Goal: Transaction & Acquisition: Book appointment/travel/reservation

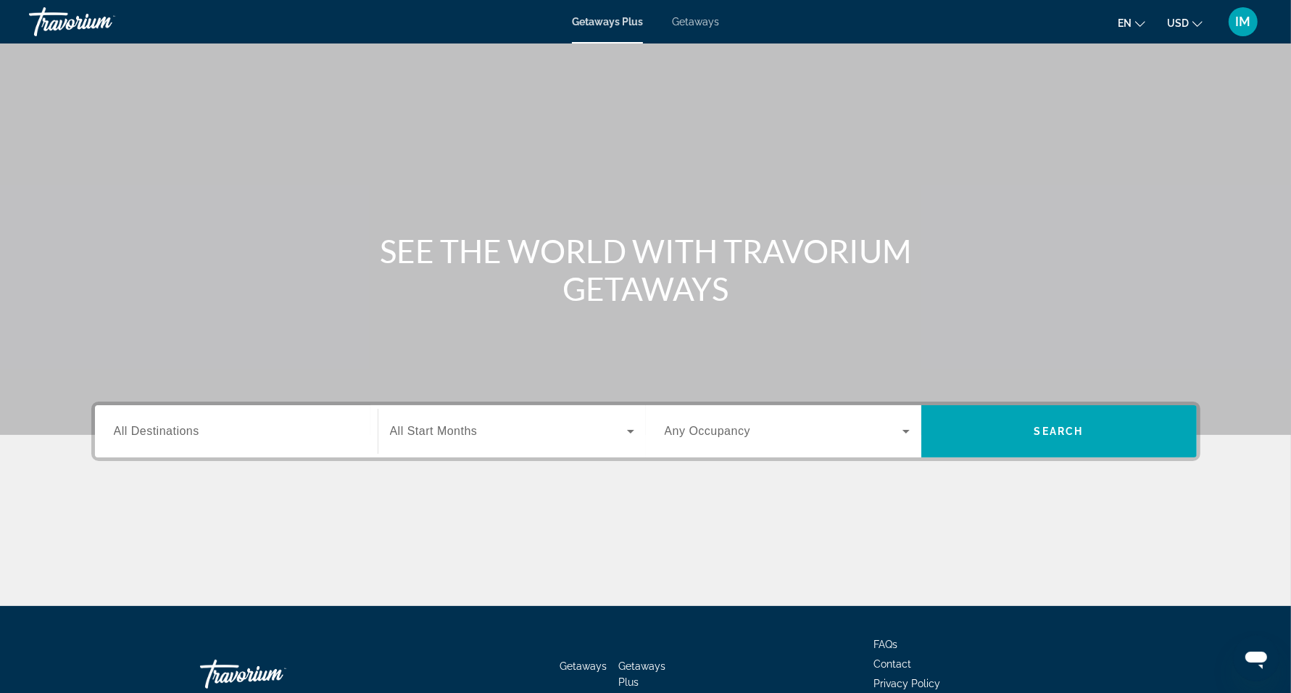
click at [697, 20] on span "Getaways" at bounding box center [695, 22] width 47 height 12
click at [179, 425] on span "All Destinations" at bounding box center [157, 431] width 86 height 12
click at [179, 425] on input "Destination All Destinations" at bounding box center [236, 431] width 245 height 17
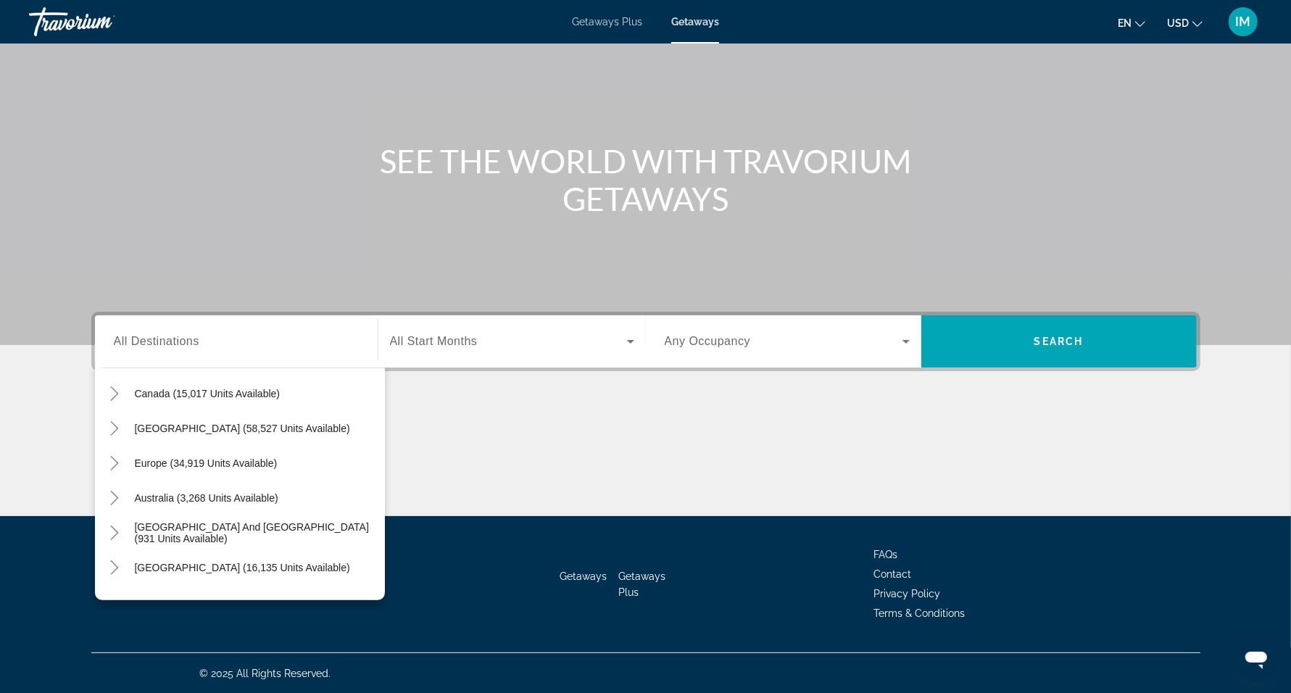
scroll to position [109, 0]
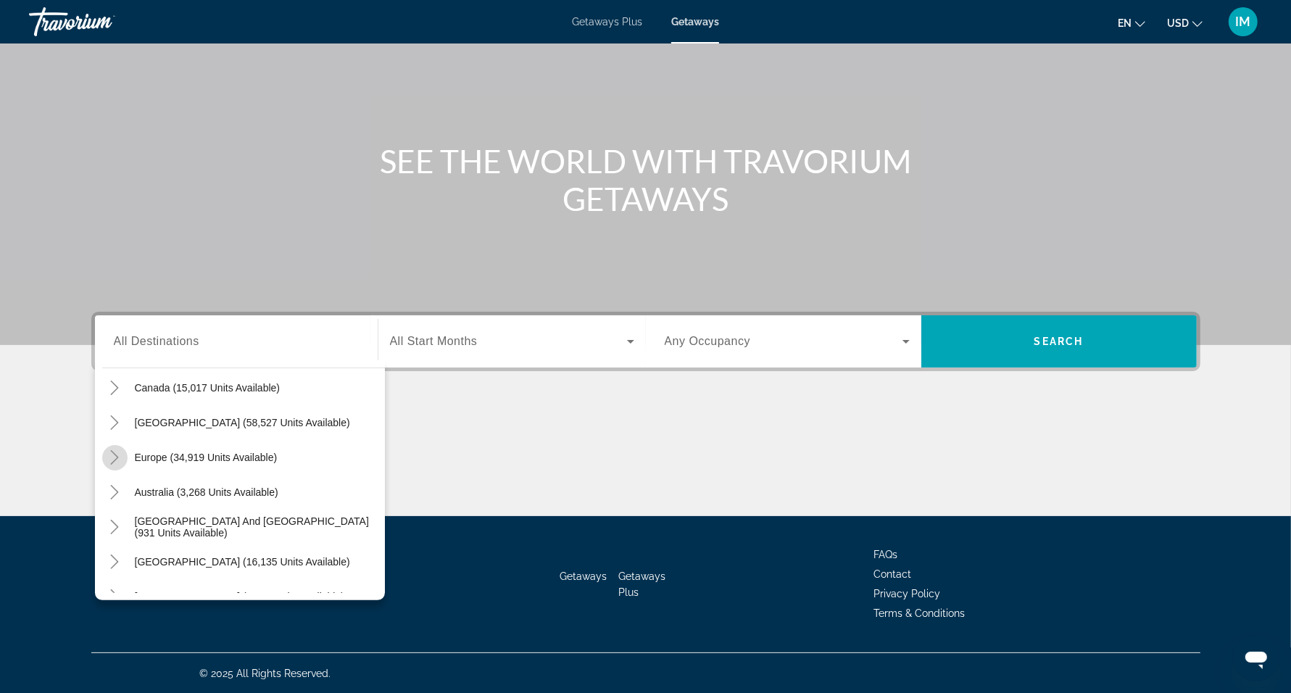
click at [112, 455] on icon "Toggle Europe (34,919 units available)" at bounding box center [114, 457] width 14 height 14
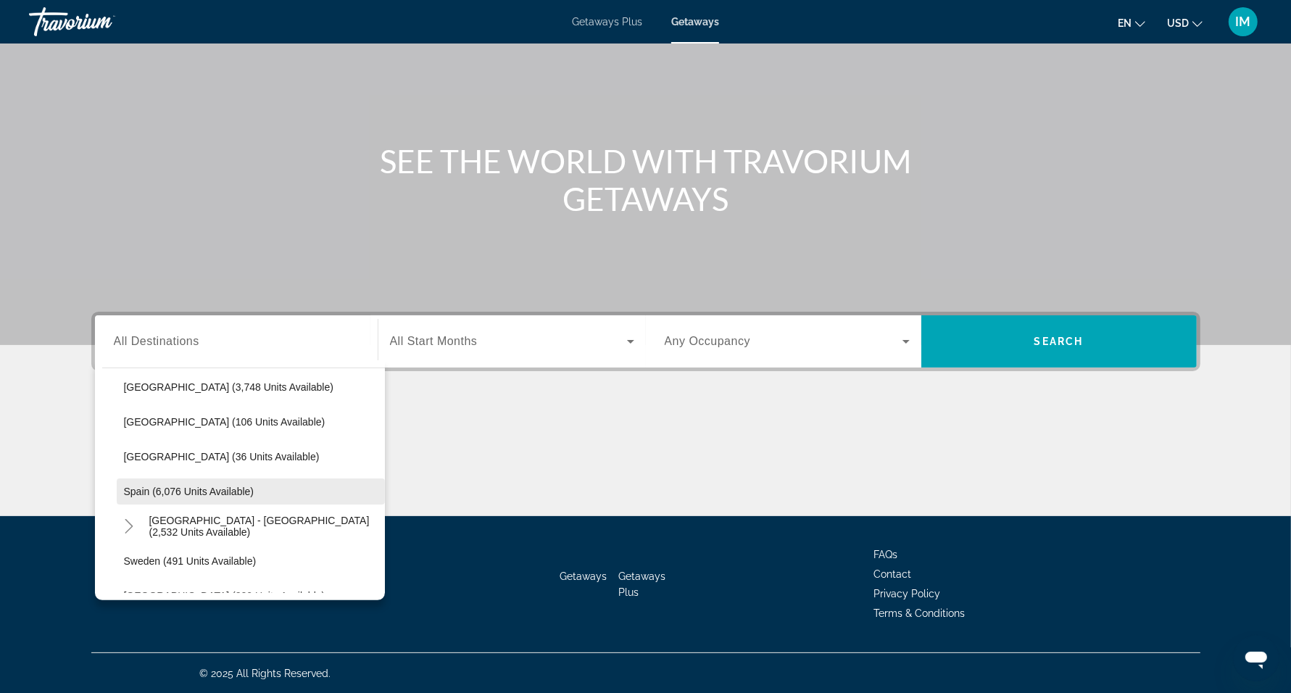
scroll to position [683, 0]
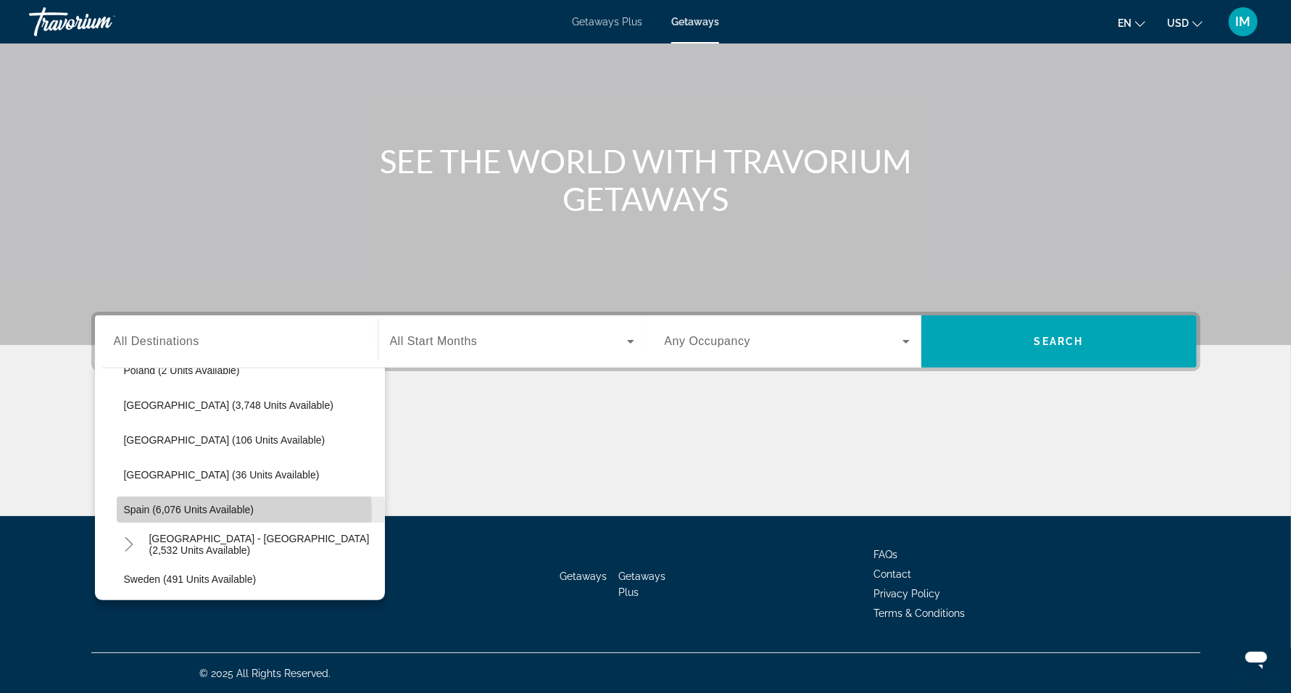
click at [223, 512] on span "Spain (6,076 units available)" at bounding box center [189, 510] width 130 height 12
type input "**********"
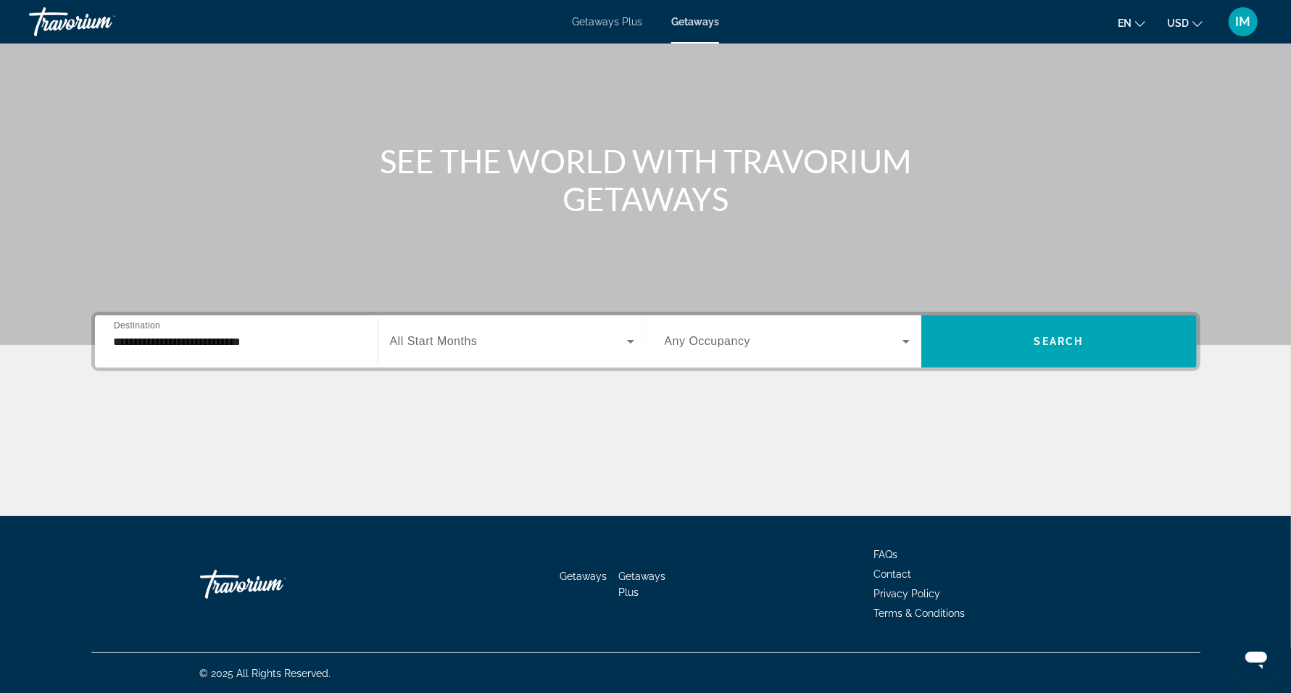
click at [425, 339] on span "All Start Months" at bounding box center [434, 341] width 88 height 12
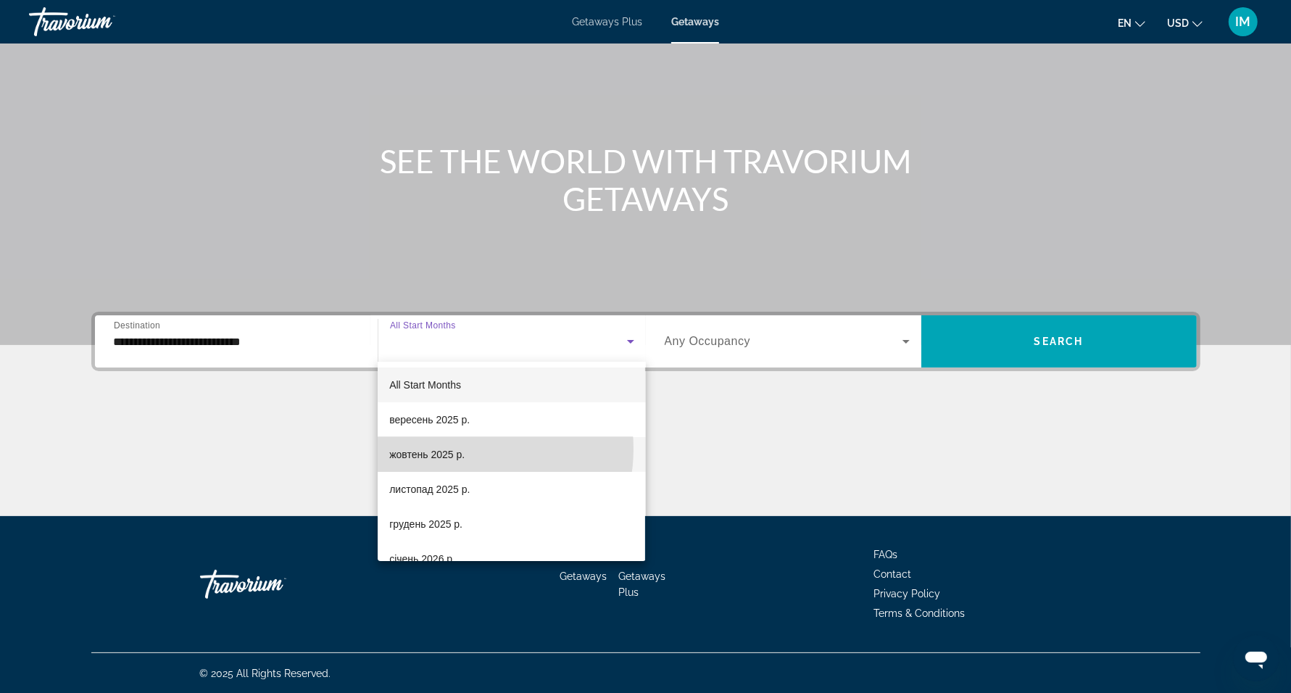
click at [457, 449] on span "жовтень 2025 р." at bounding box center [426, 454] width 75 height 17
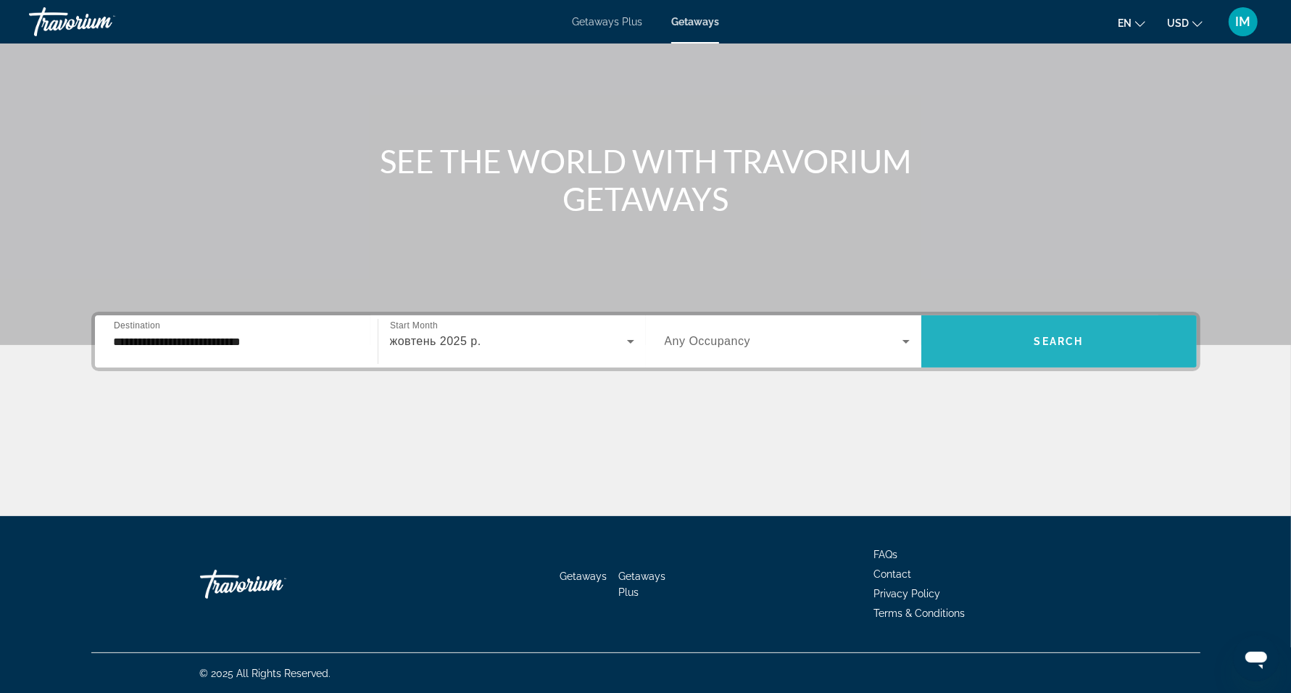
click at [996, 319] on span "Search widget" at bounding box center [1058, 341] width 275 height 52
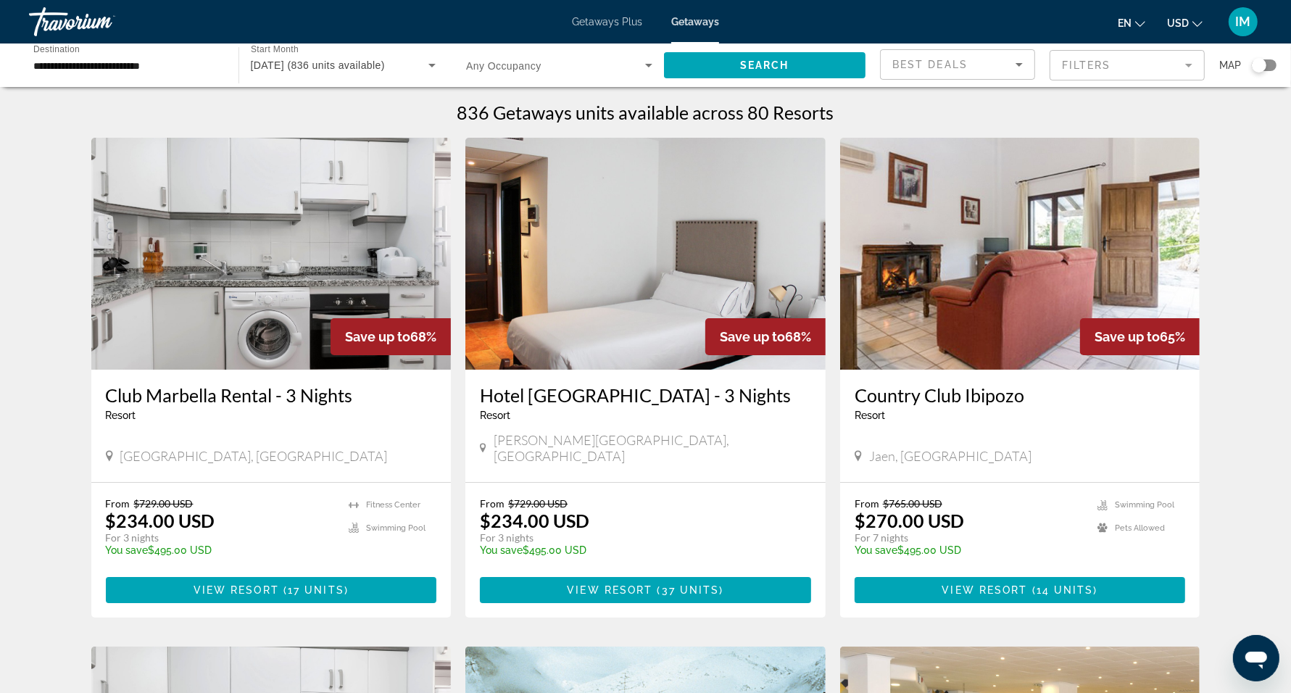
click at [587, 396] on h3 "Hotel Sierra Y Cal - 3 Nights" at bounding box center [645, 395] width 331 height 22
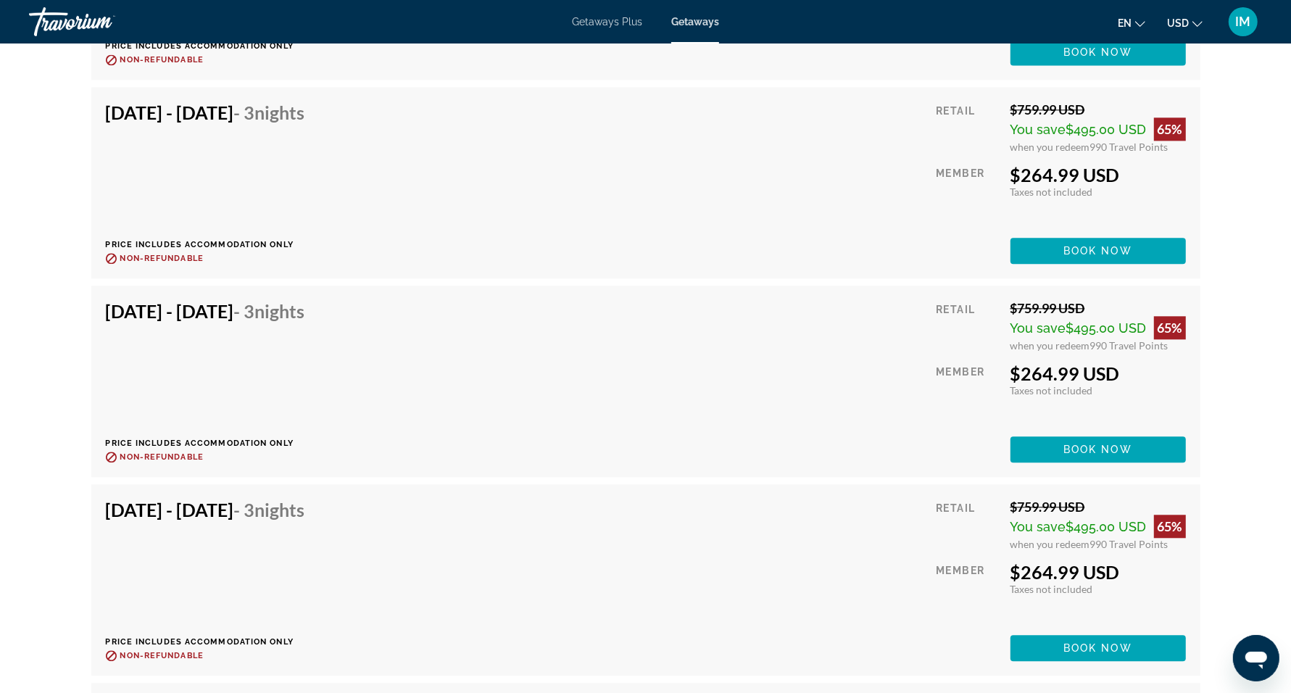
scroll to position [3114, 0]
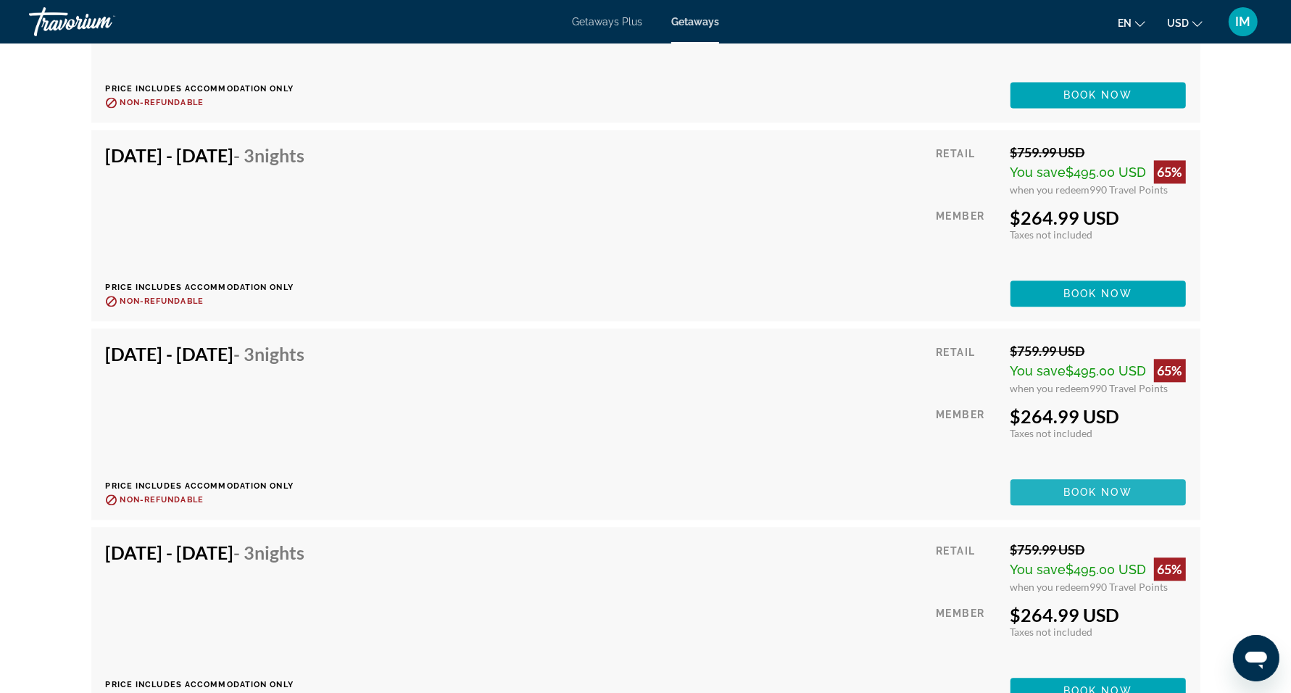
click at [1042, 475] on span "Main content" at bounding box center [1097, 492] width 175 height 35
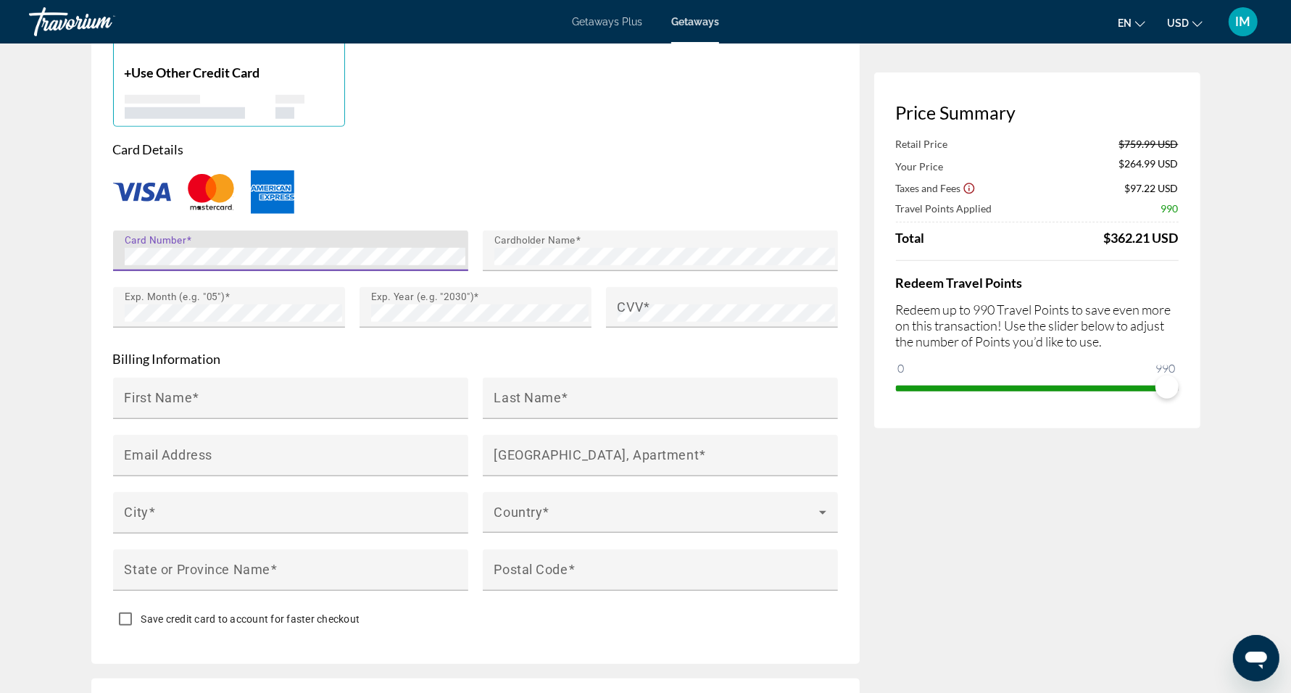
scroll to position [1123, 0]
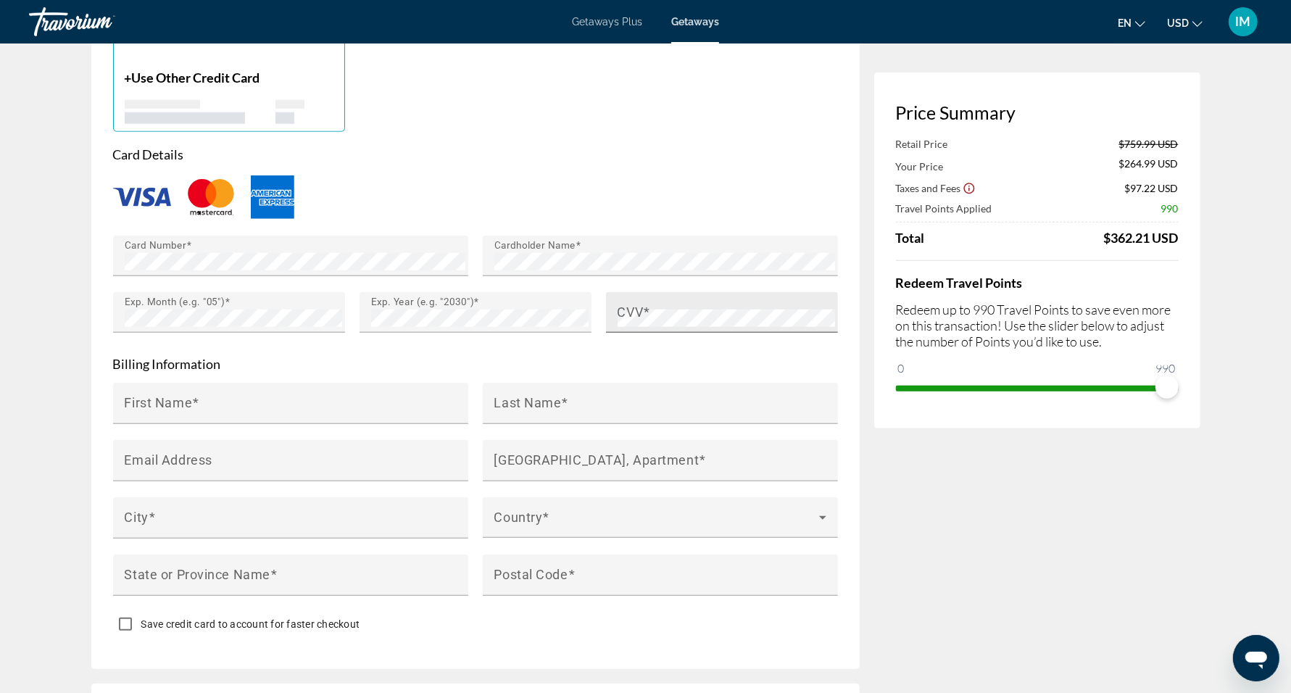
click at [658, 305] on div "CVV" at bounding box center [726, 312] width 217 height 41
click at [355, 396] on div "First Name" at bounding box center [295, 403] width 341 height 41
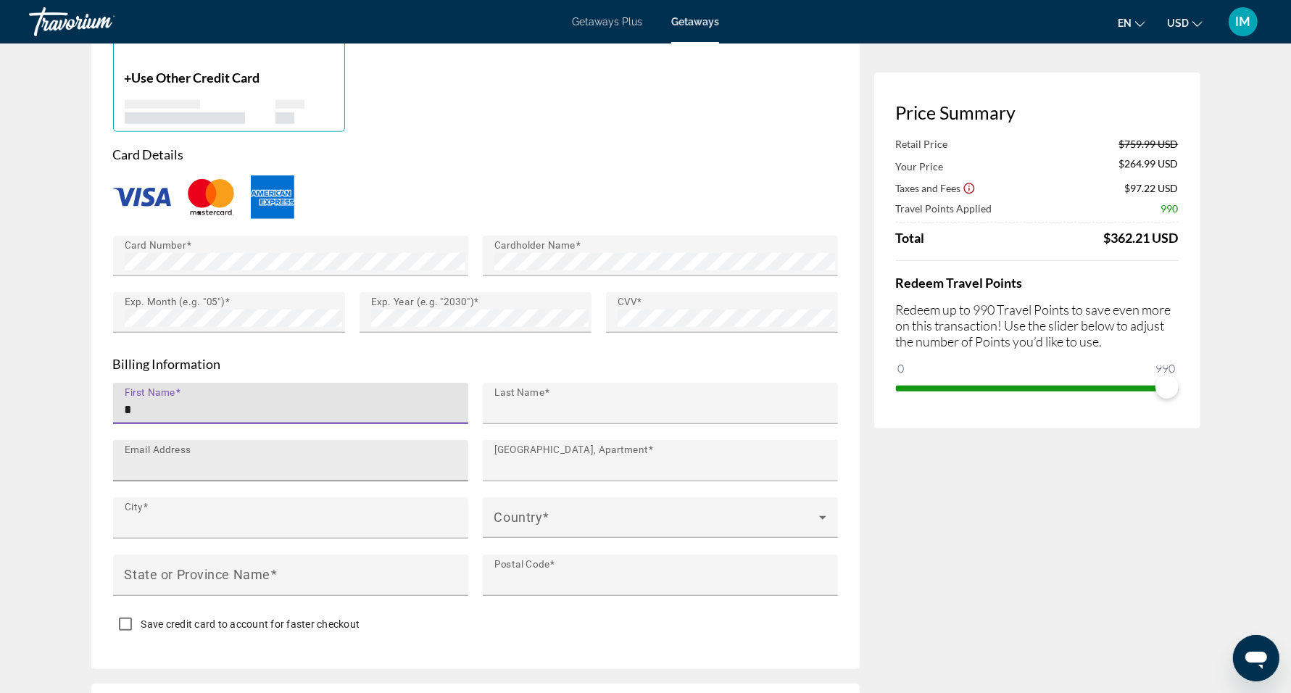
type input "*****"
type input "**********"
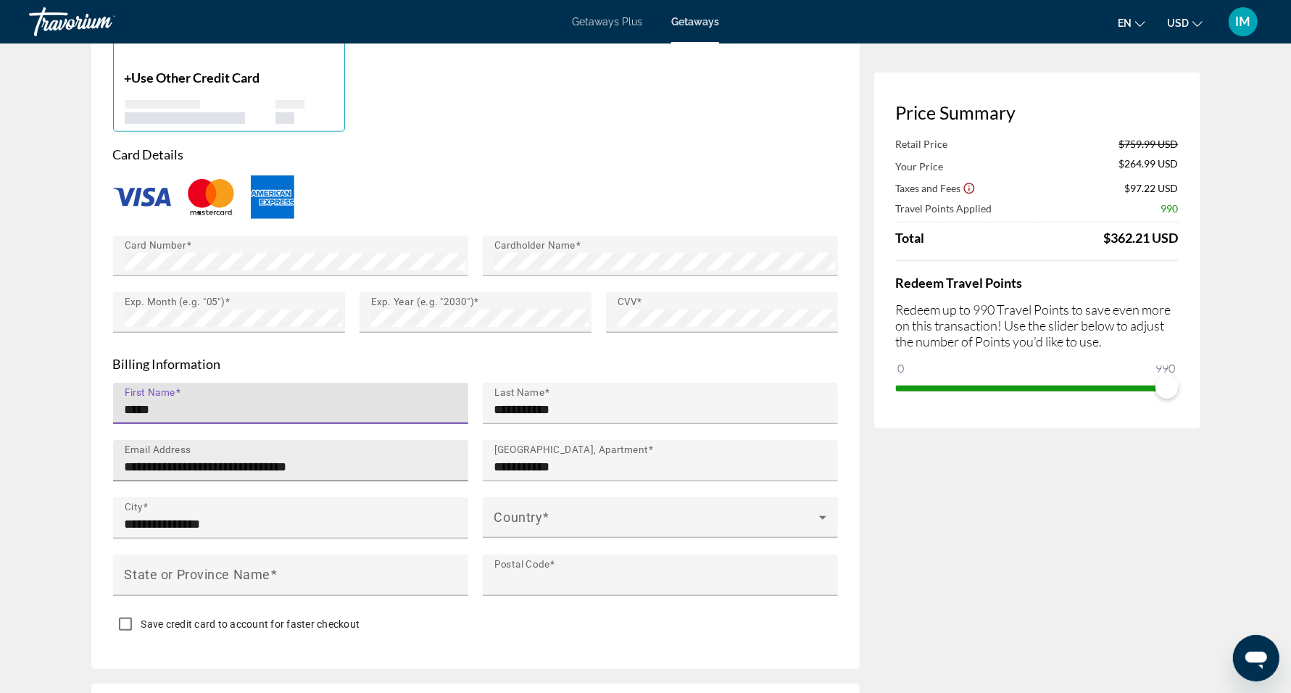
type input "*****"
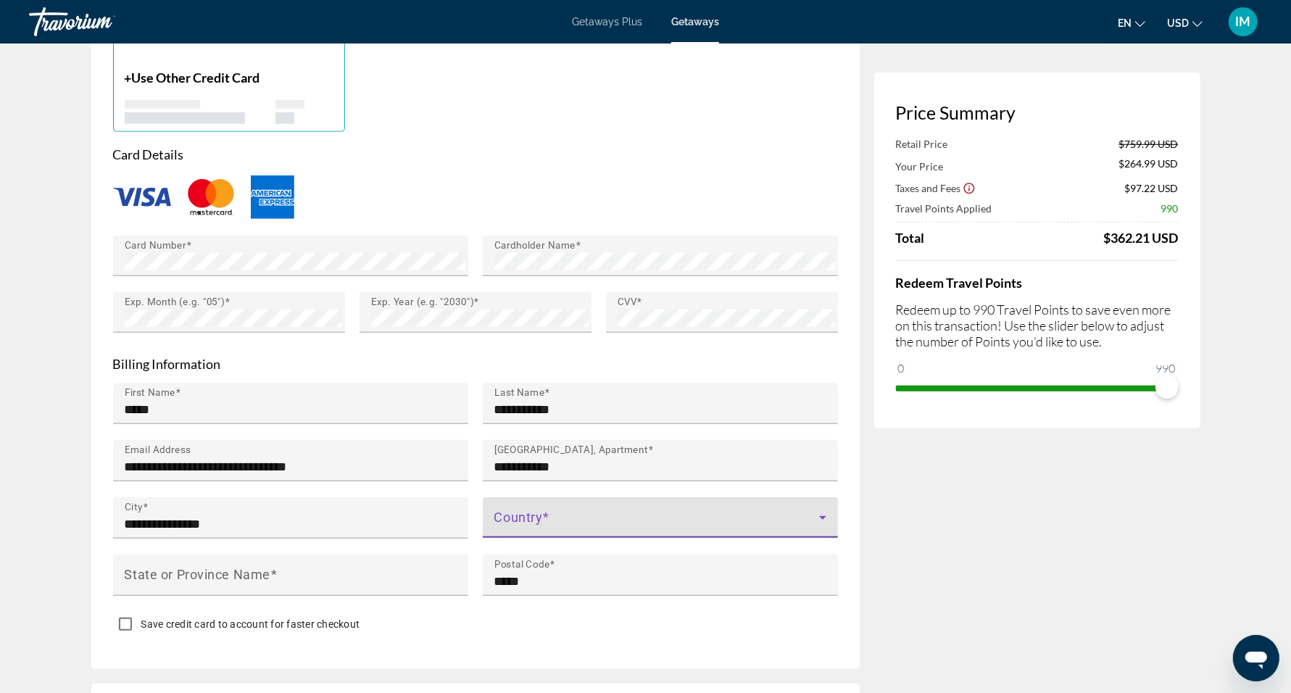
click at [566, 523] on span "Main content" at bounding box center [656, 523] width 325 height 17
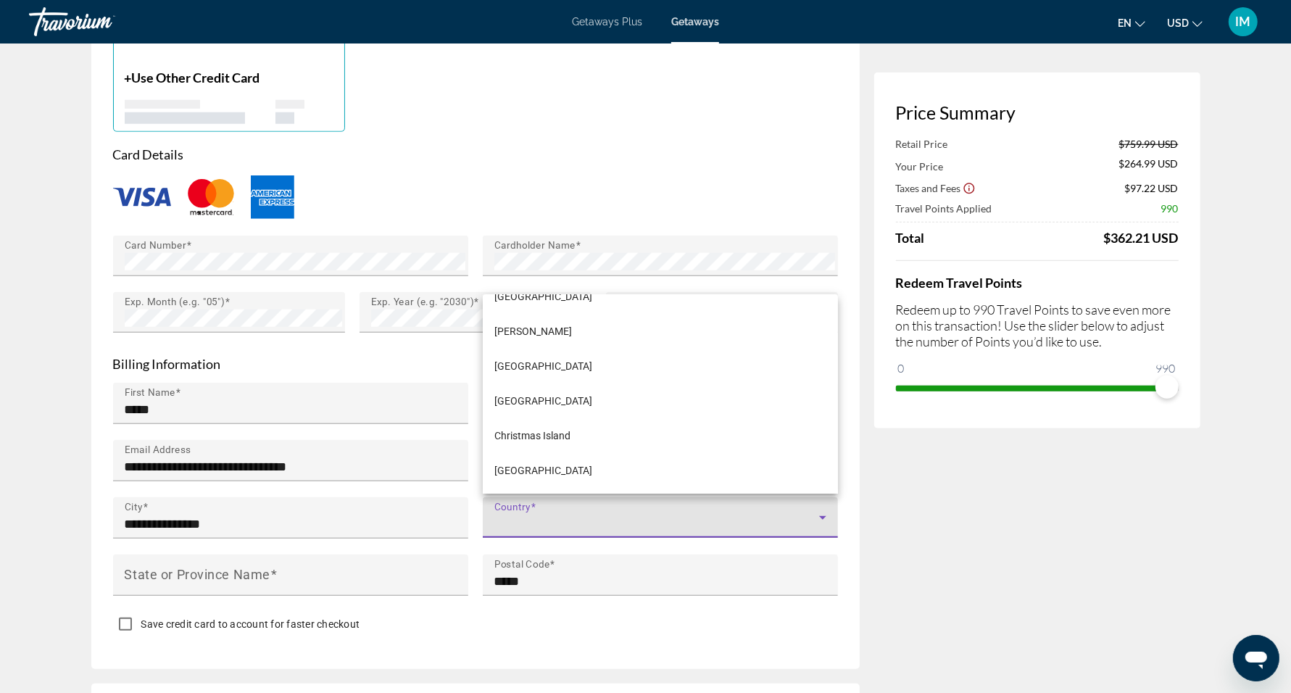
scroll to position [1526, 0]
click at [844, 344] on div at bounding box center [645, 346] width 1291 height 693
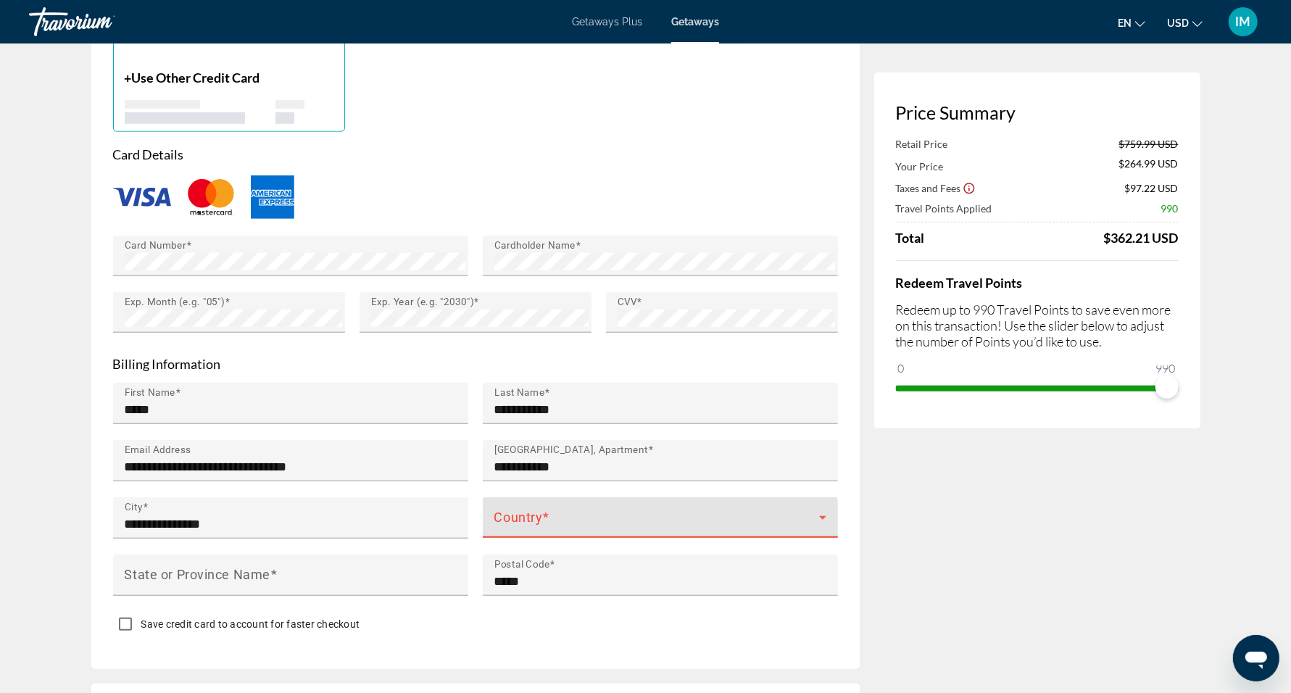
click at [528, 522] on span "Main content" at bounding box center [656, 523] width 325 height 17
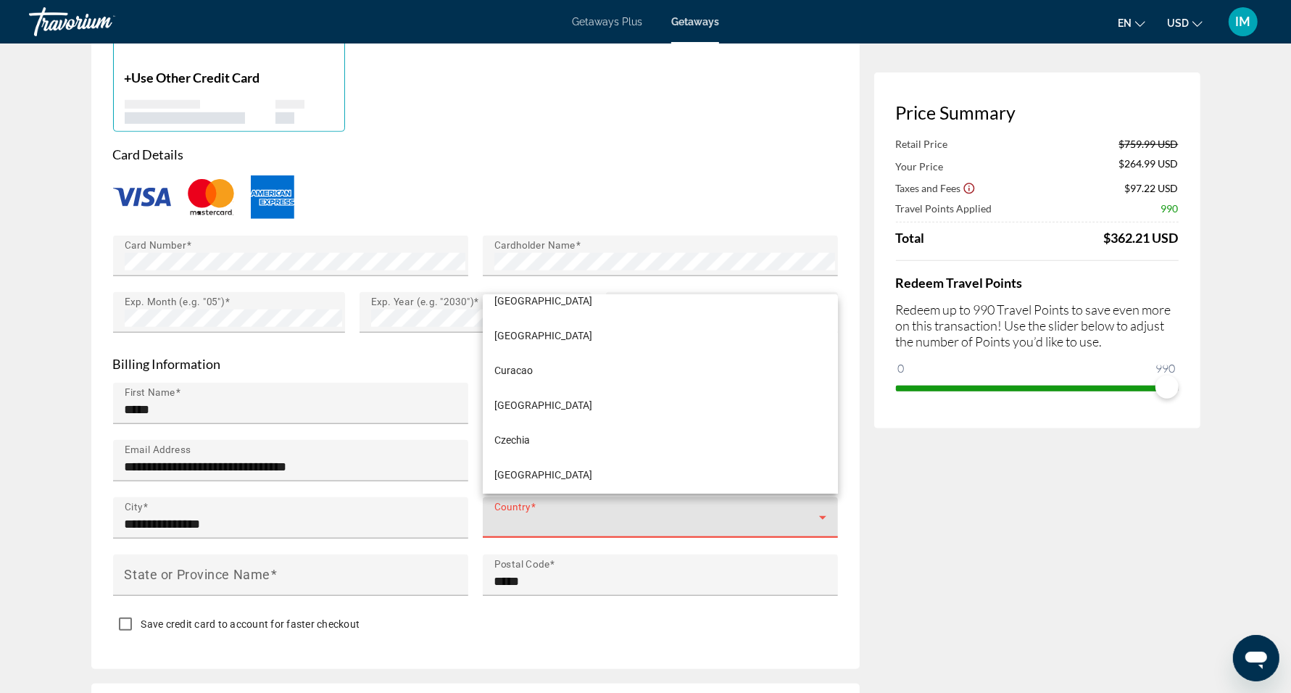
scroll to position [1992, 0]
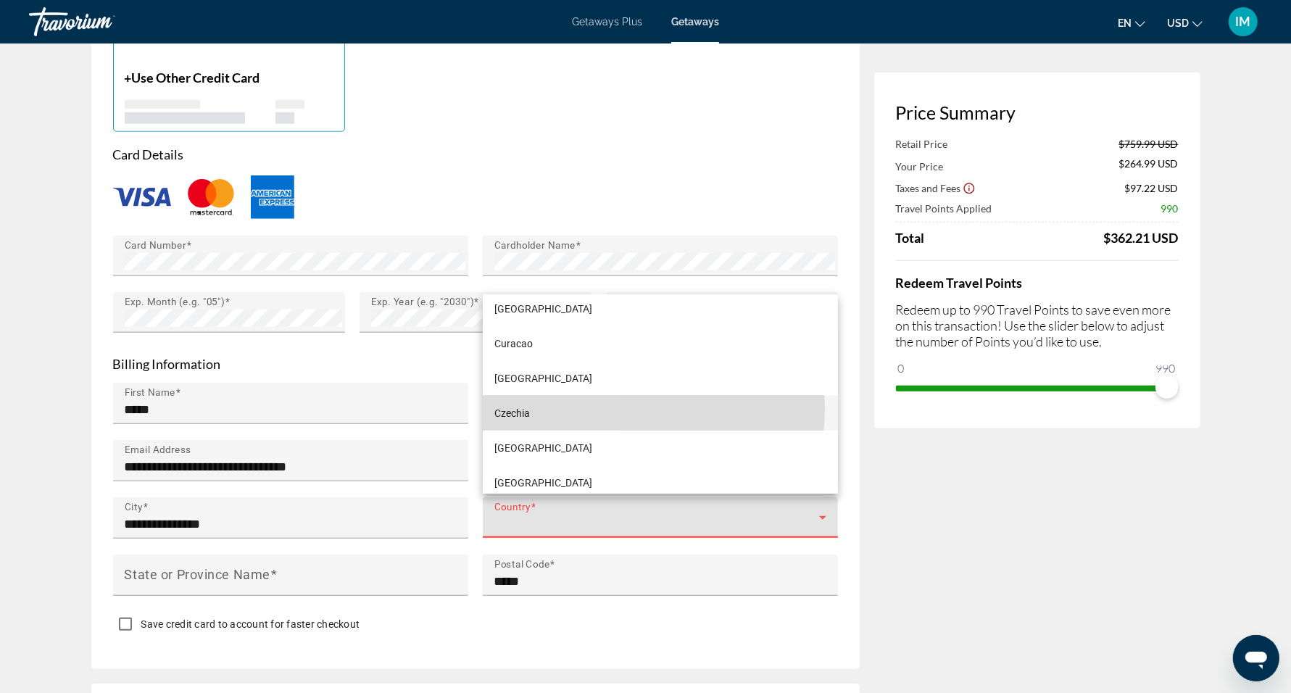
click at [539, 407] on mat-option "Czechia" at bounding box center [660, 413] width 355 height 35
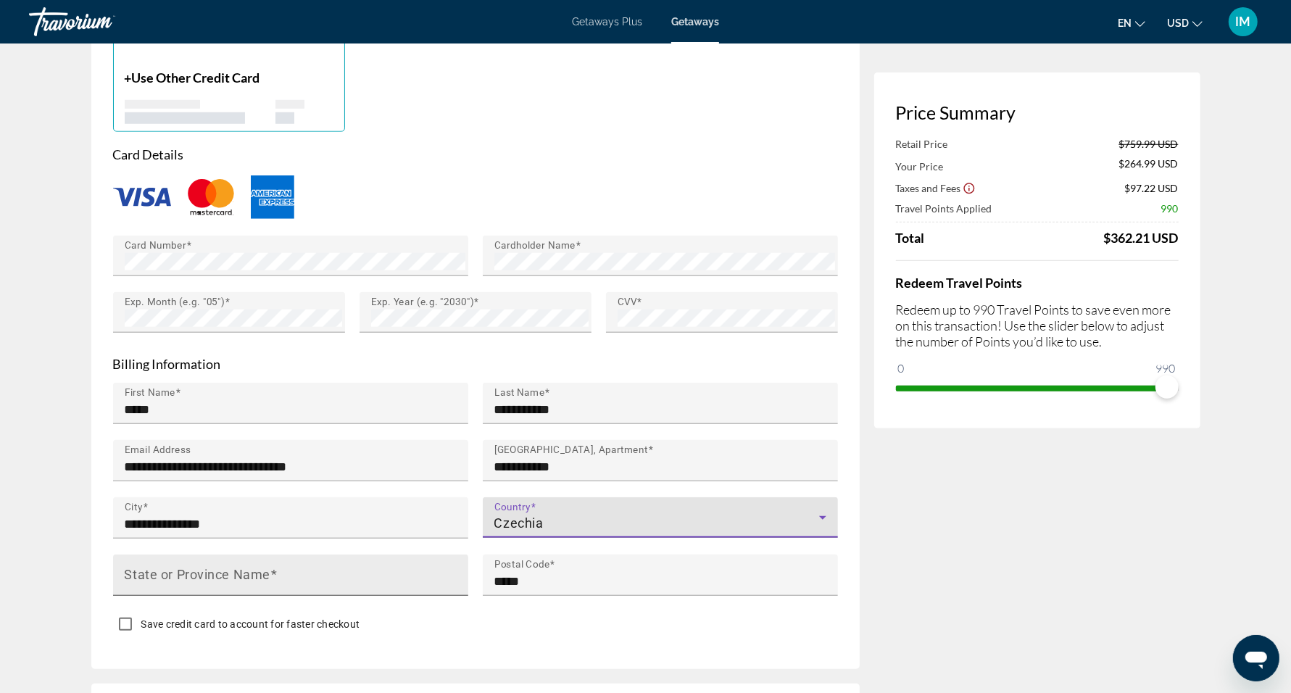
click at [269, 568] on mat-label "State or Province Name" at bounding box center [198, 574] width 146 height 15
click at [269, 573] on input "State or Province Name" at bounding box center [295, 581] width 341 height 17
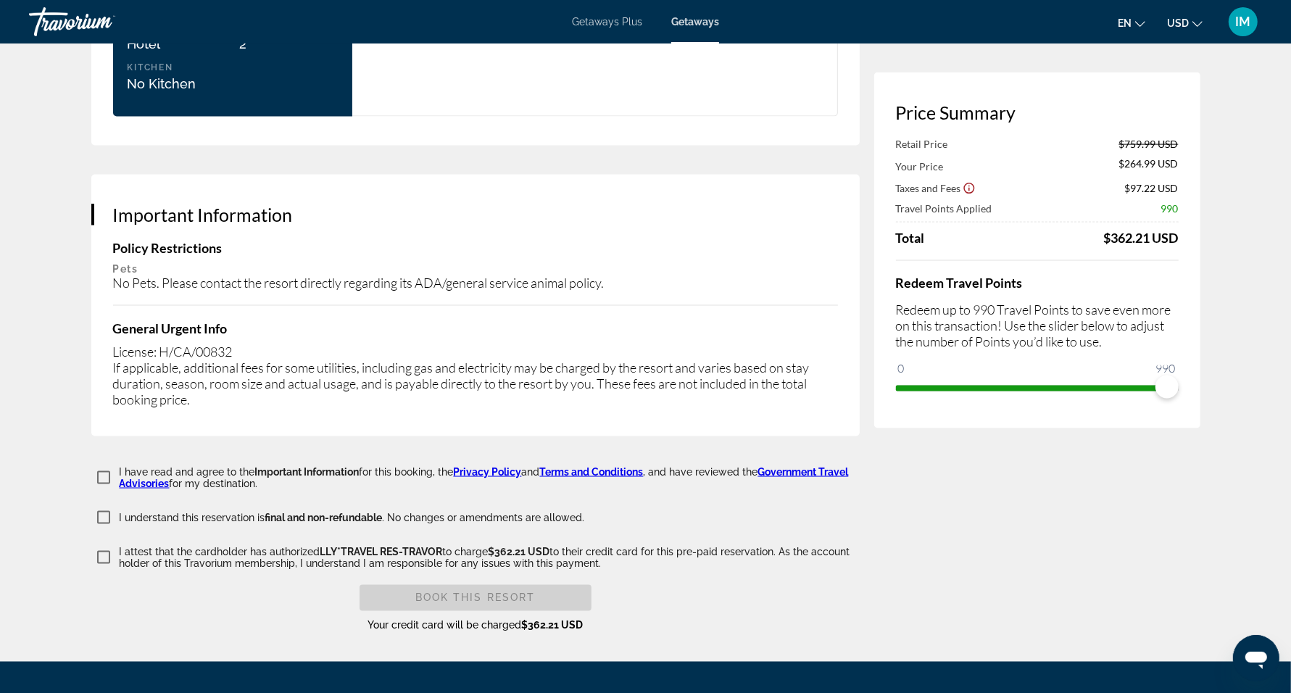
scroll to position [2008, 0]
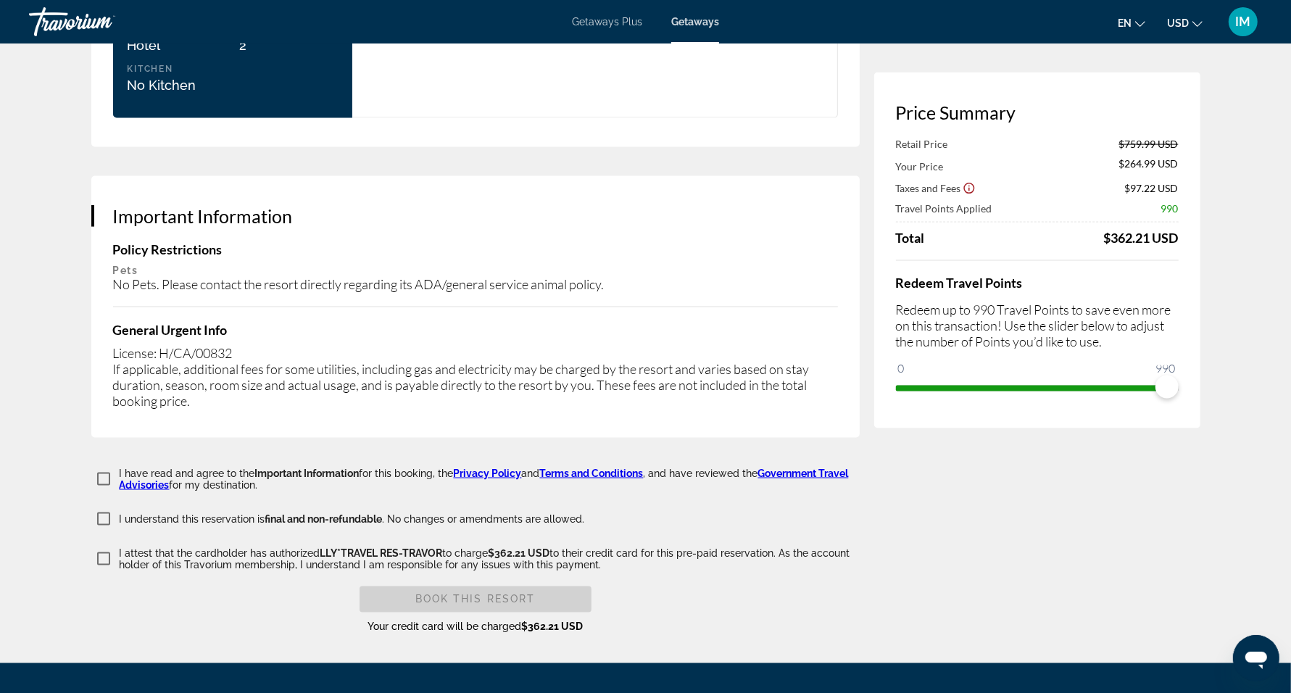
type input "*****"
click at [419, 582] on span "Main content" at bounding box center [475, 599] width 232 height 35
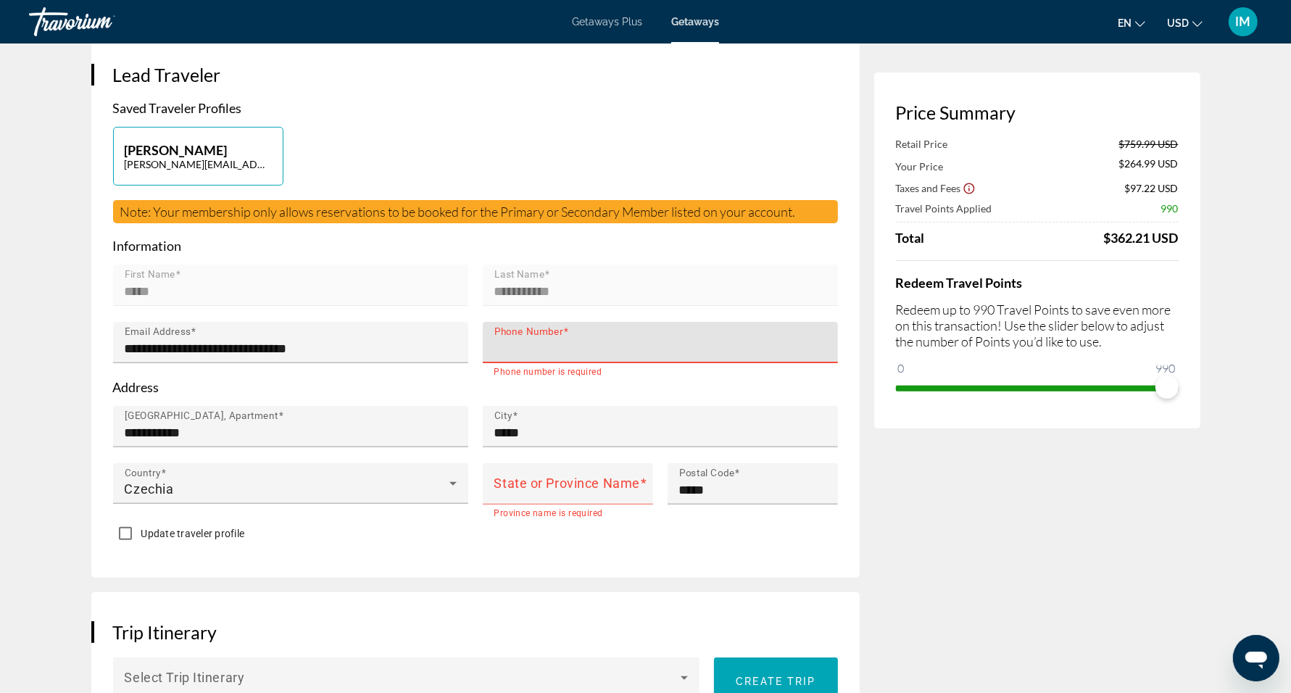
click at [562, 352] on input "Phone Number" at bounding box center [664, 348] width 341 height 17
click at [500, 347] on input "*********" at bounding box center [664, 348] width 341 height 17
type input "**********"
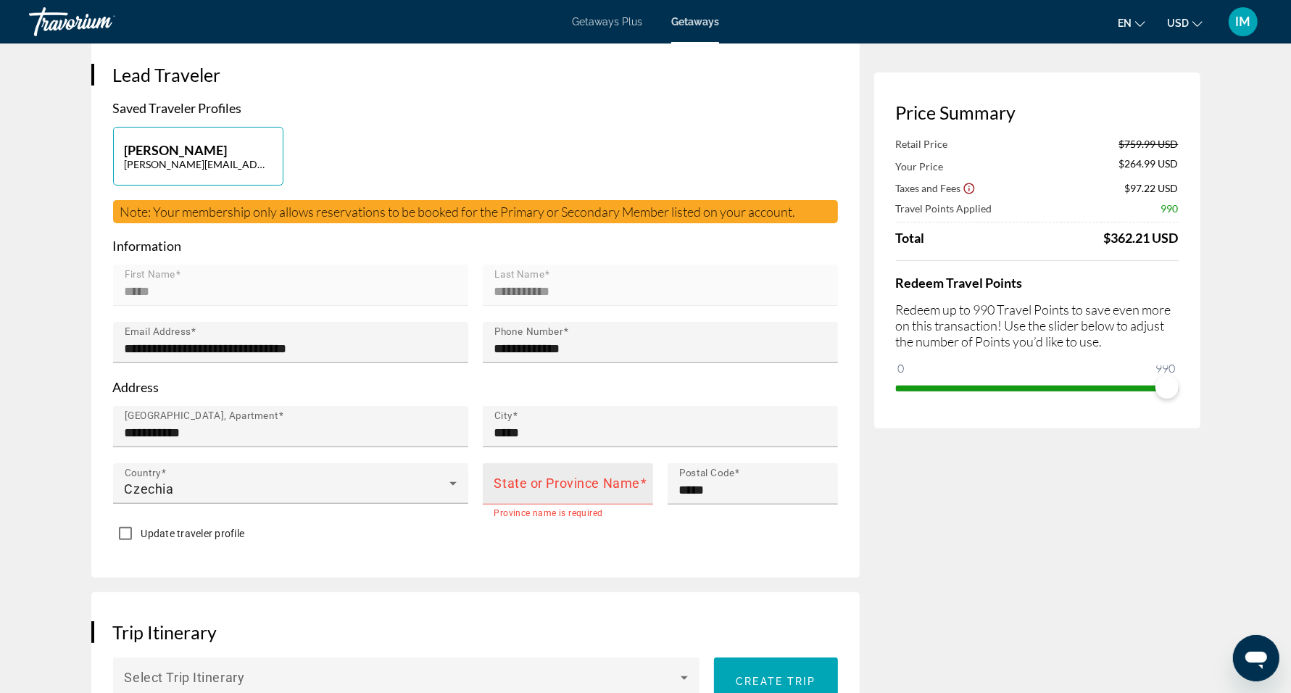
click at [547, 479] on mat-label "State or Province Name" at bounding box center [567, 483] width 146 height 15
click at [547, 481] on input "State or Province Name" at bounding box center [572, 489] width 156 height 17
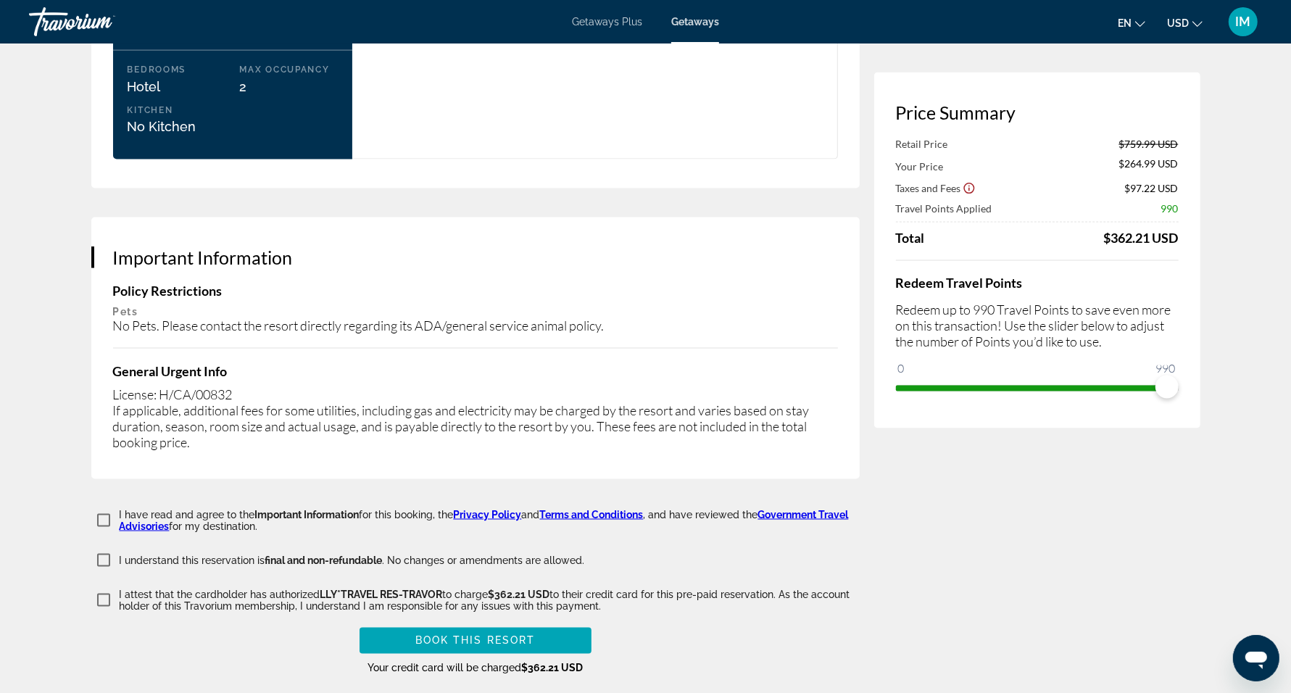
scroll to position [1995, 0]
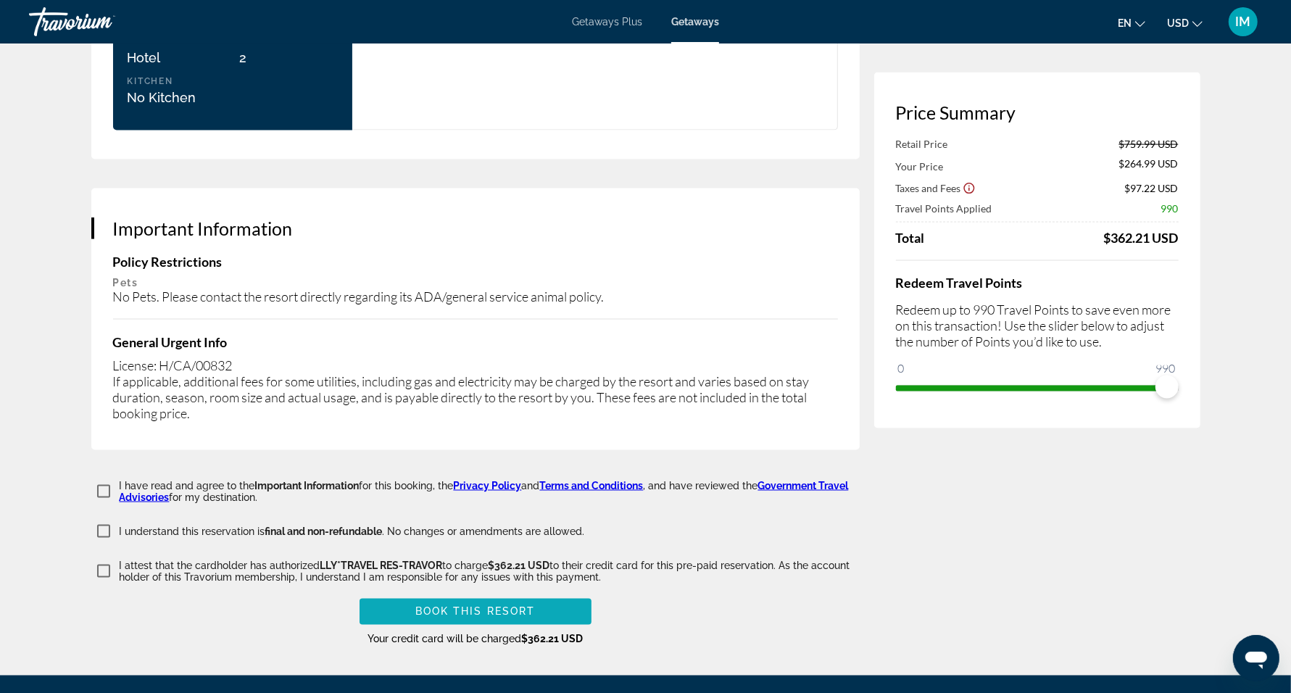
type input "*****"
click at [504, 606] on span "Book this Resort" at bounding box center [475, 612] width 120 height 12
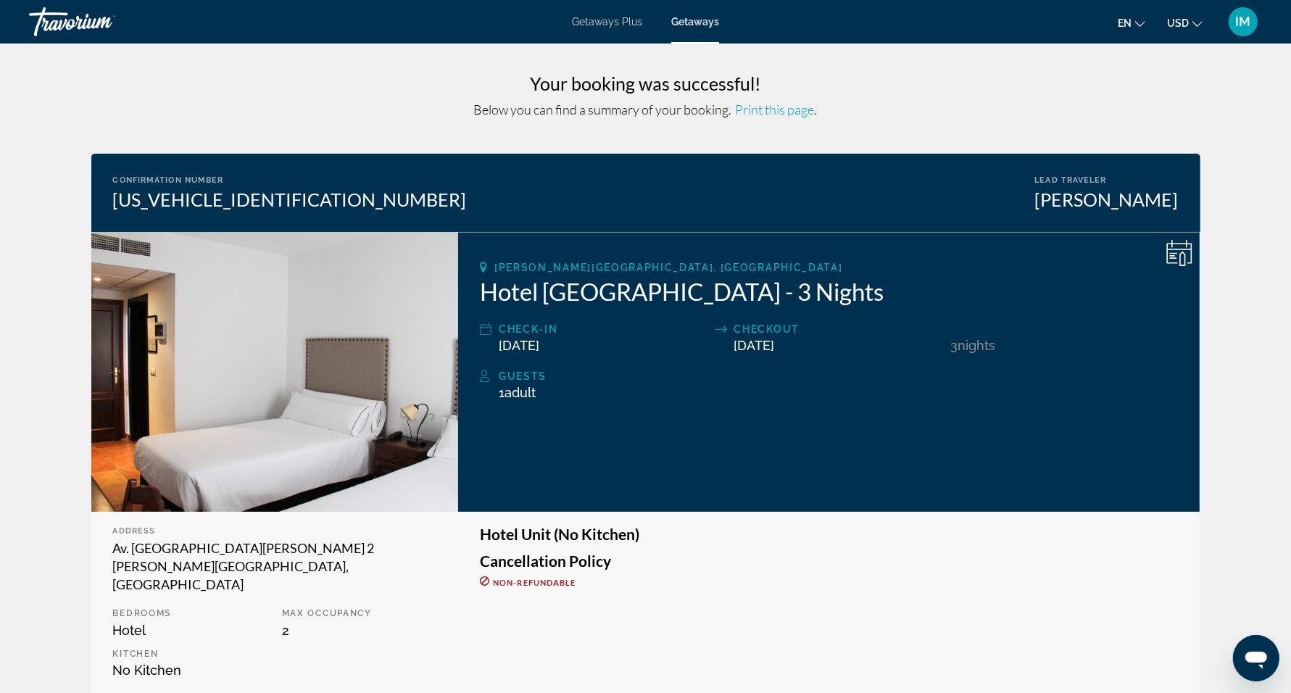
click at [1242, 25] on span "IM" at bounding box center [1243, 21] width 15 height 14
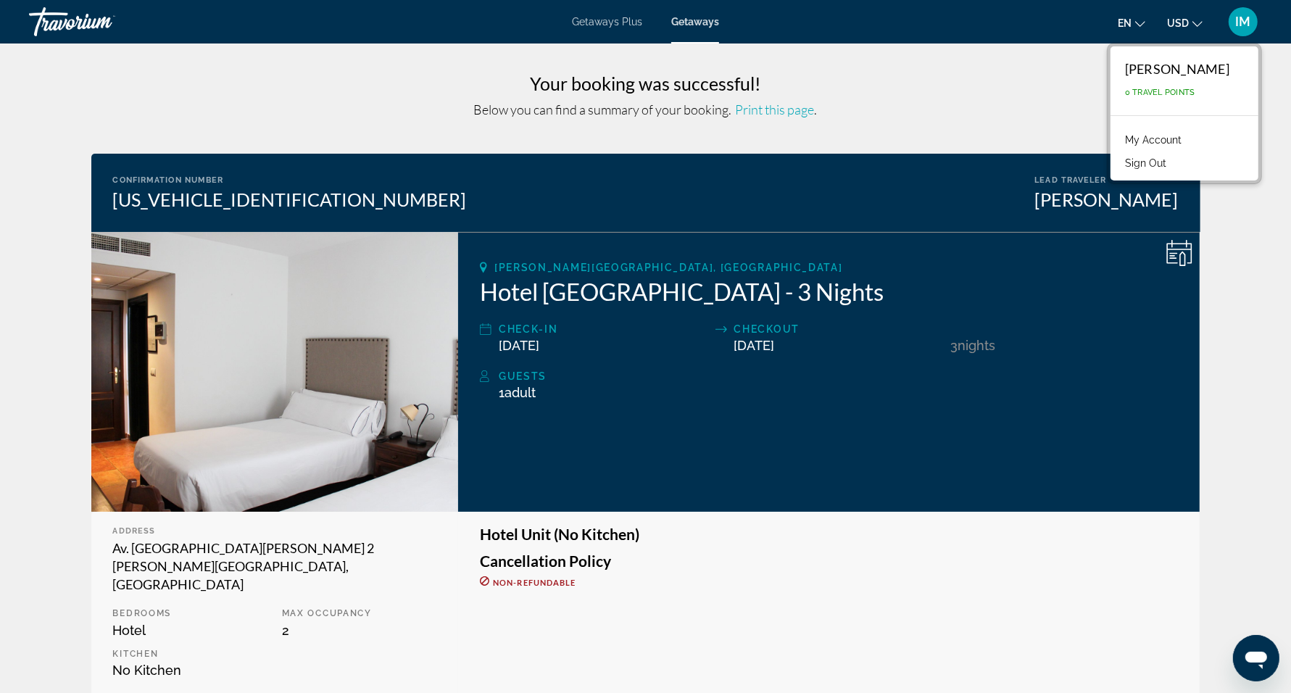
click at [1134, 138] on link "My Account" at bounding box center [1153, 139] width 71 height 19
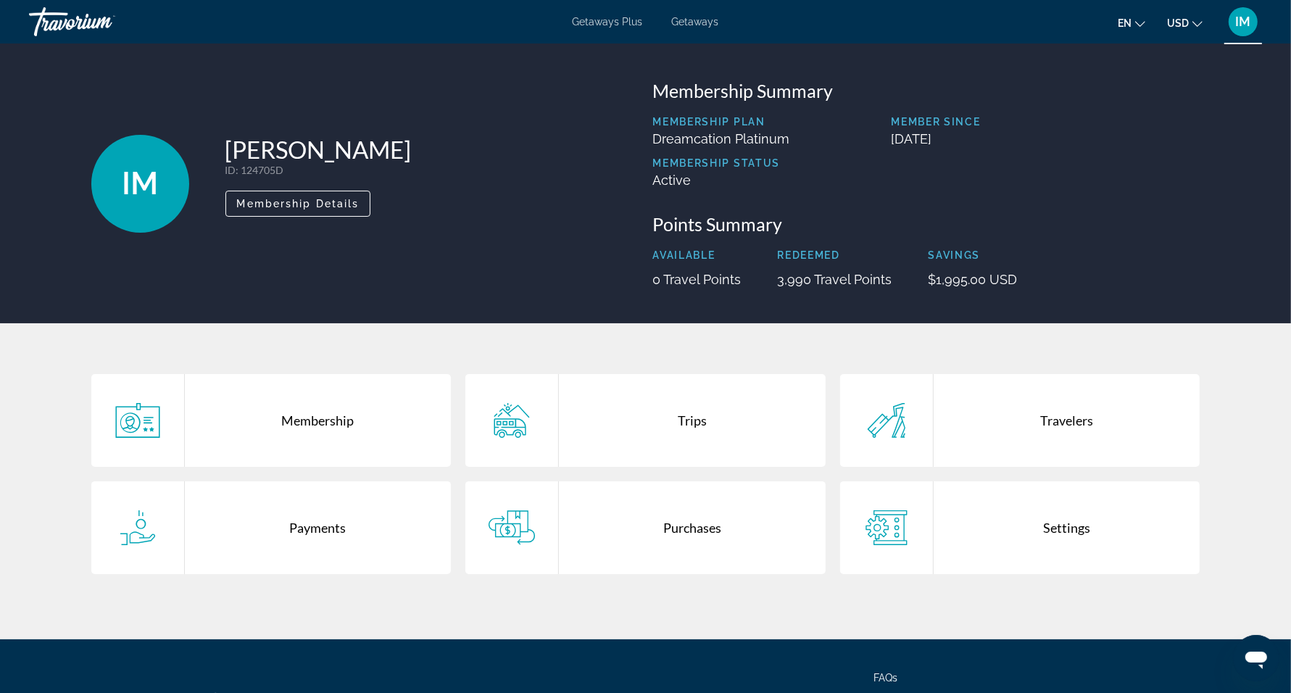
click at [695, 530] on div "Purchases" at bounding box center [692, 527] width 267 height 93
click at [293, 535] on div "Payments" at bounding box center [318, 527] width 267 height 93
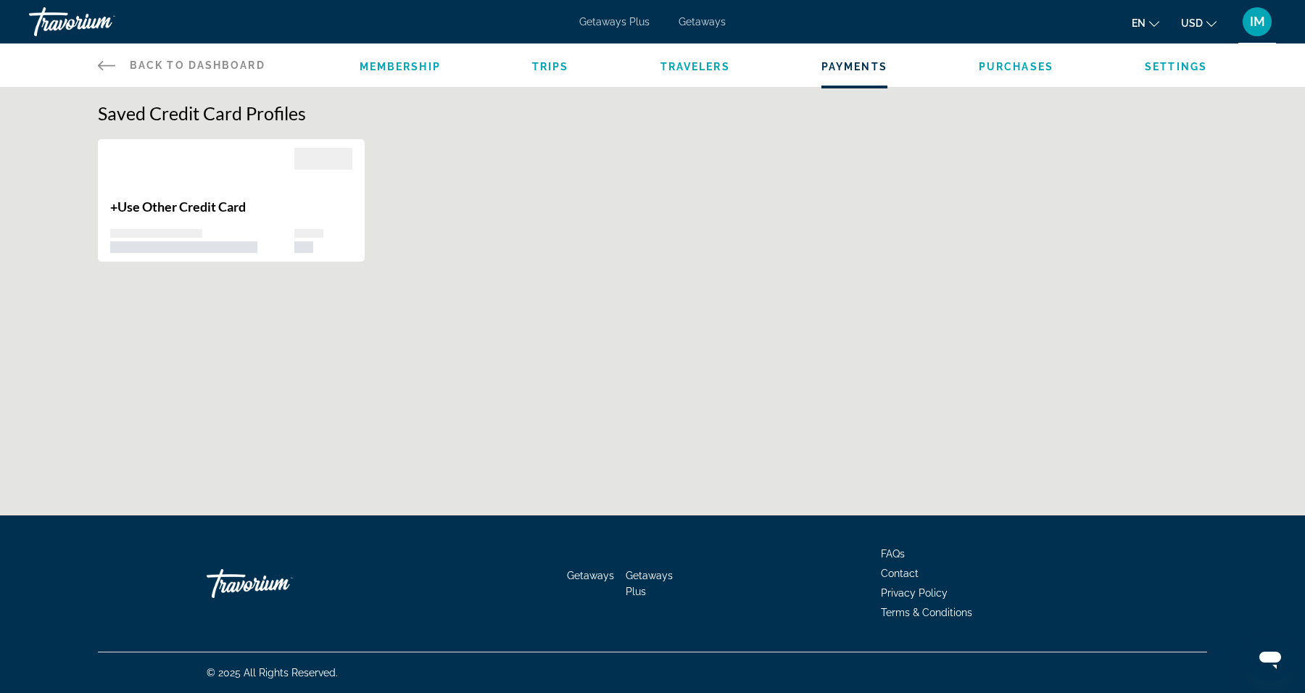
click at [700, 62] on span "Travelers" at bounding box center [695, 67] width 70 height 12
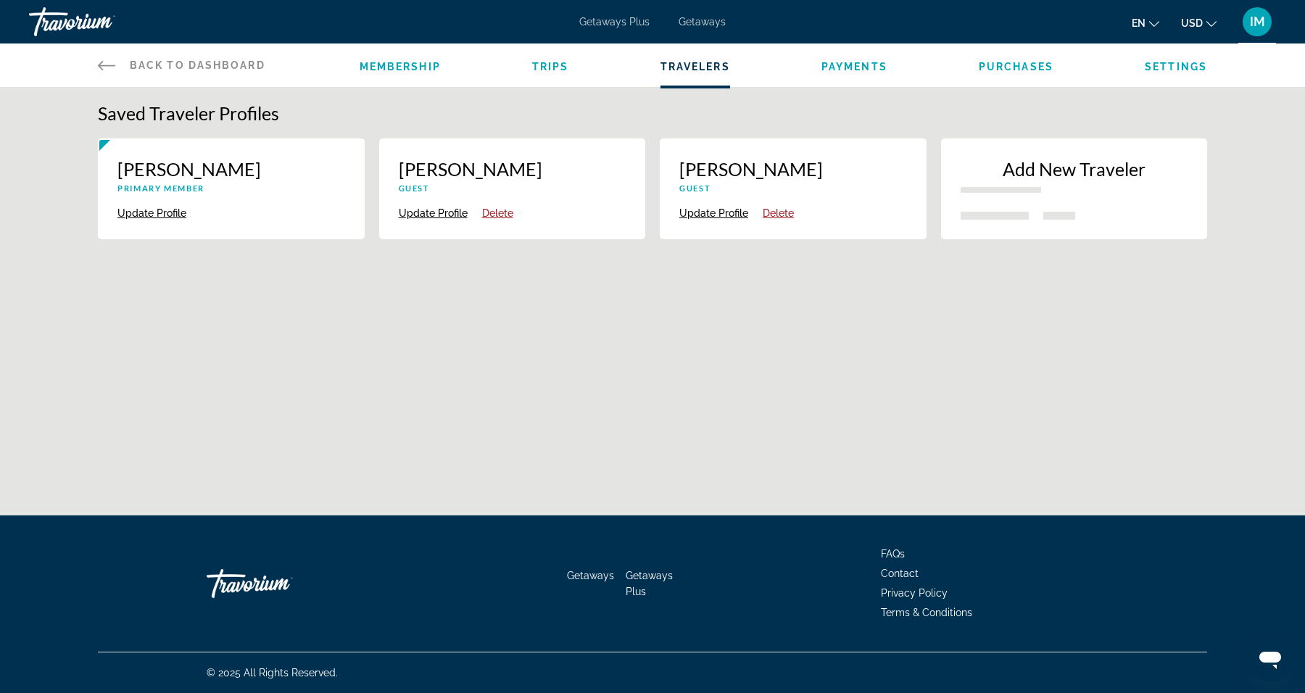
click at [998, 62] on span "Purchases" at bounding box center [1015, 67] width 75 height 12
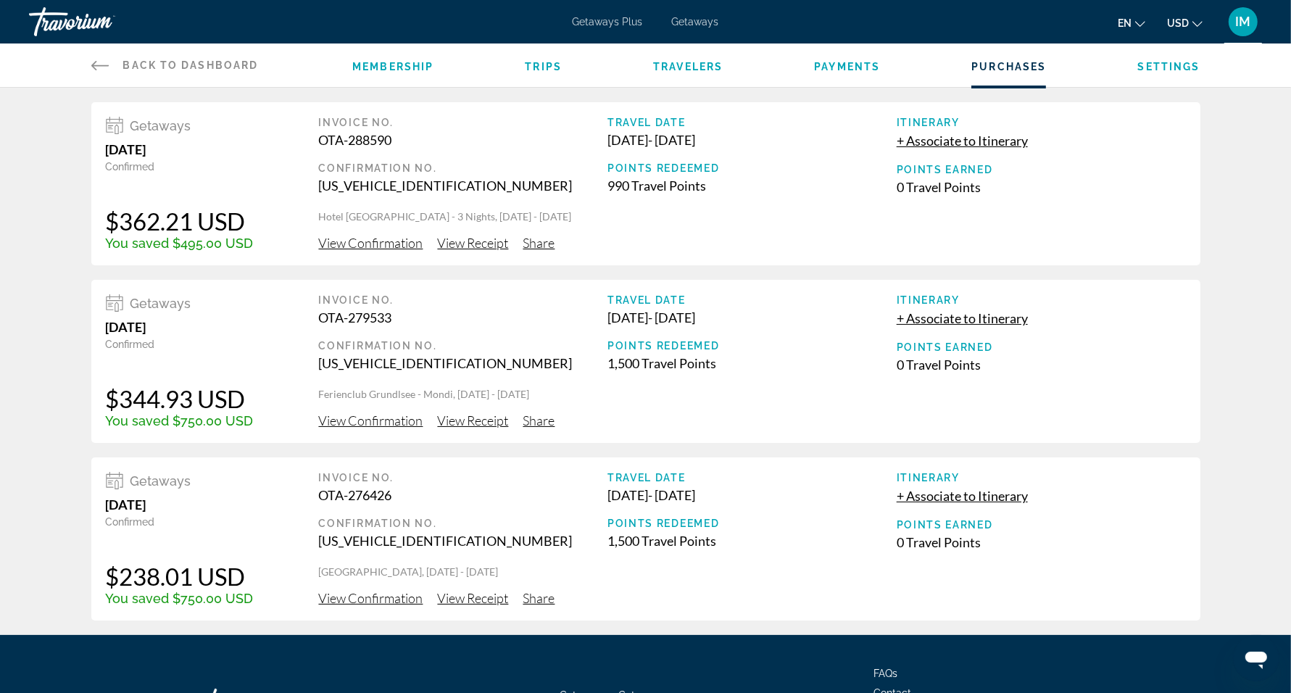
click at [394, 66] on span "Membership" at bounding box center [392, 67] width 81 height 12
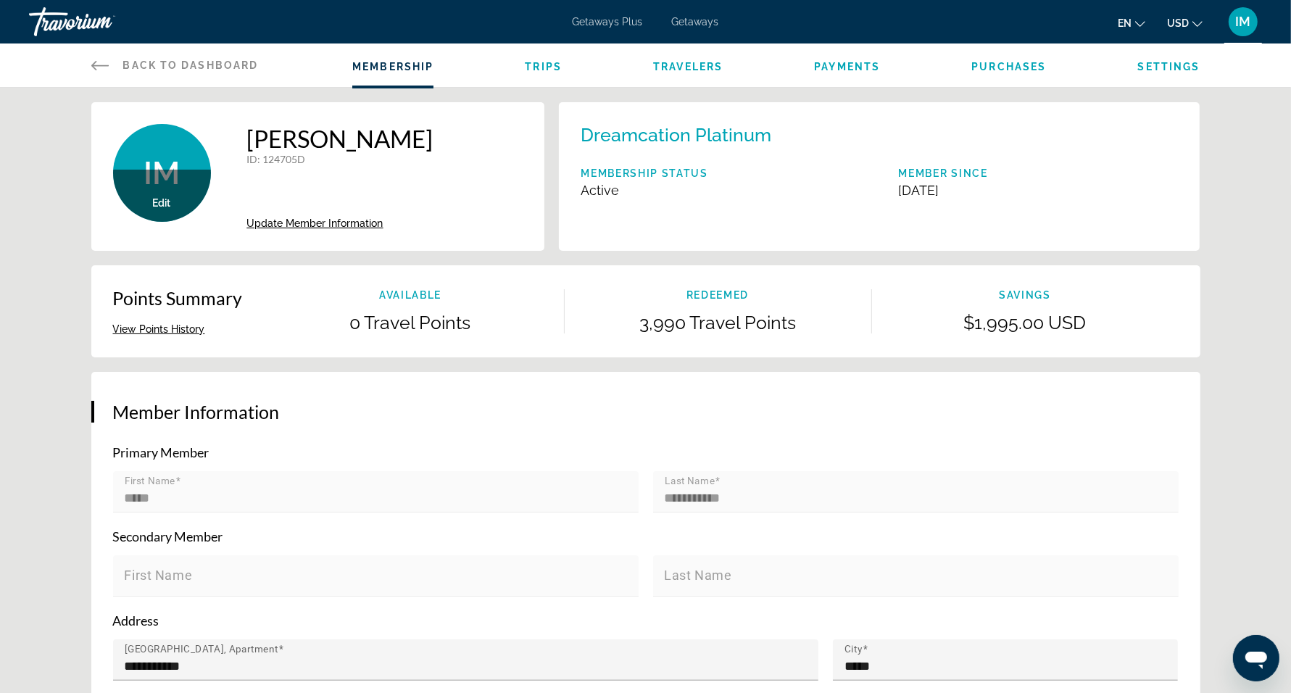
click at [1165, 67] on span "Settings" at bounding box center [1169, 67] width 62 height 12
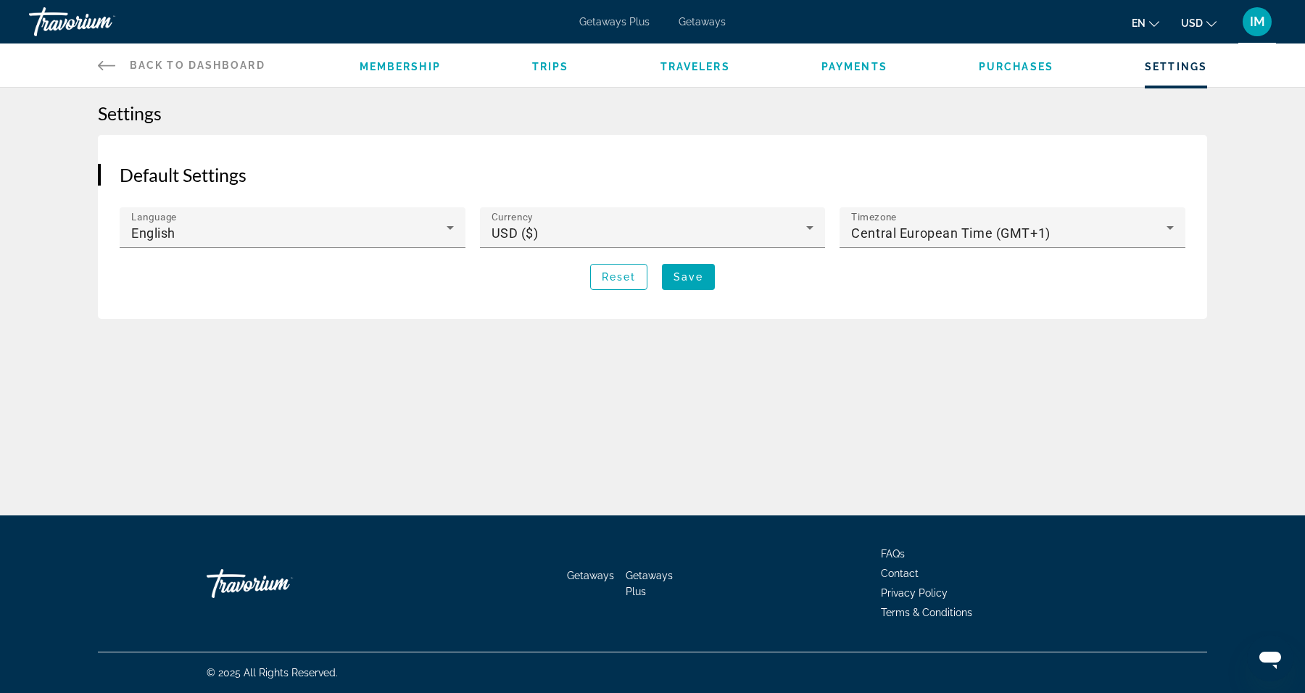
click at [1006, 65] on span "Purchases" at bounding box center [1015, 67] width 75 height 12
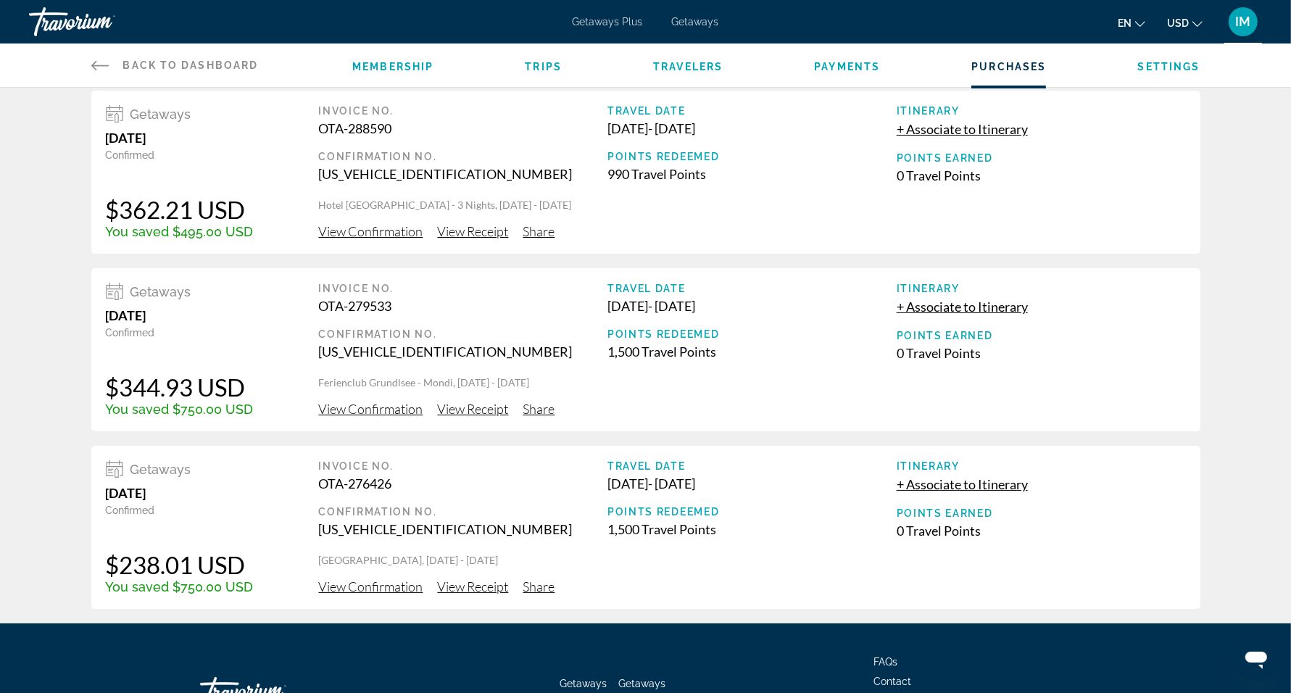
scroll to position [4, 0]
